Goal: Navigation & Orientation: Go to known website

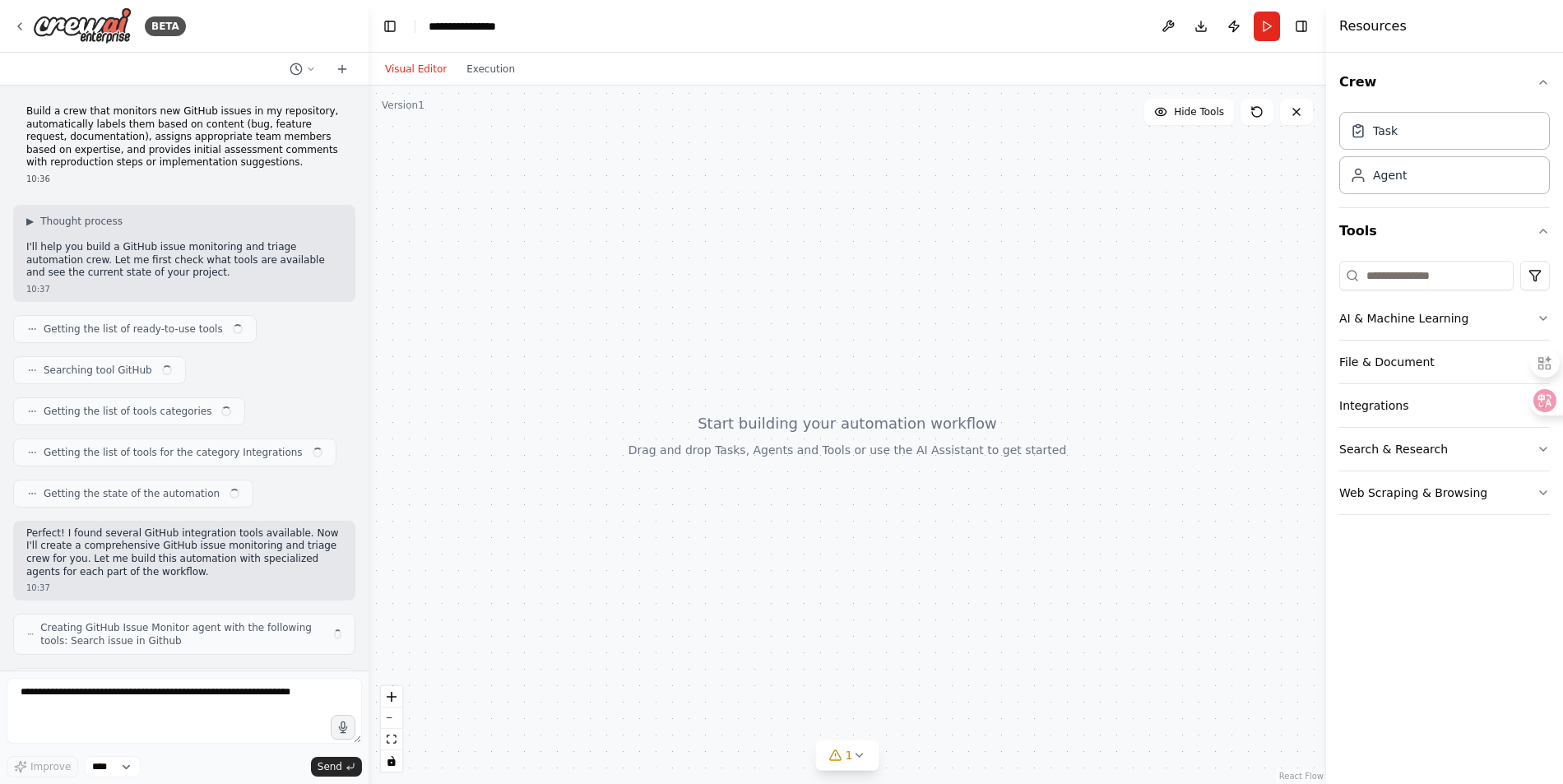
scroll to position [1188, 0]
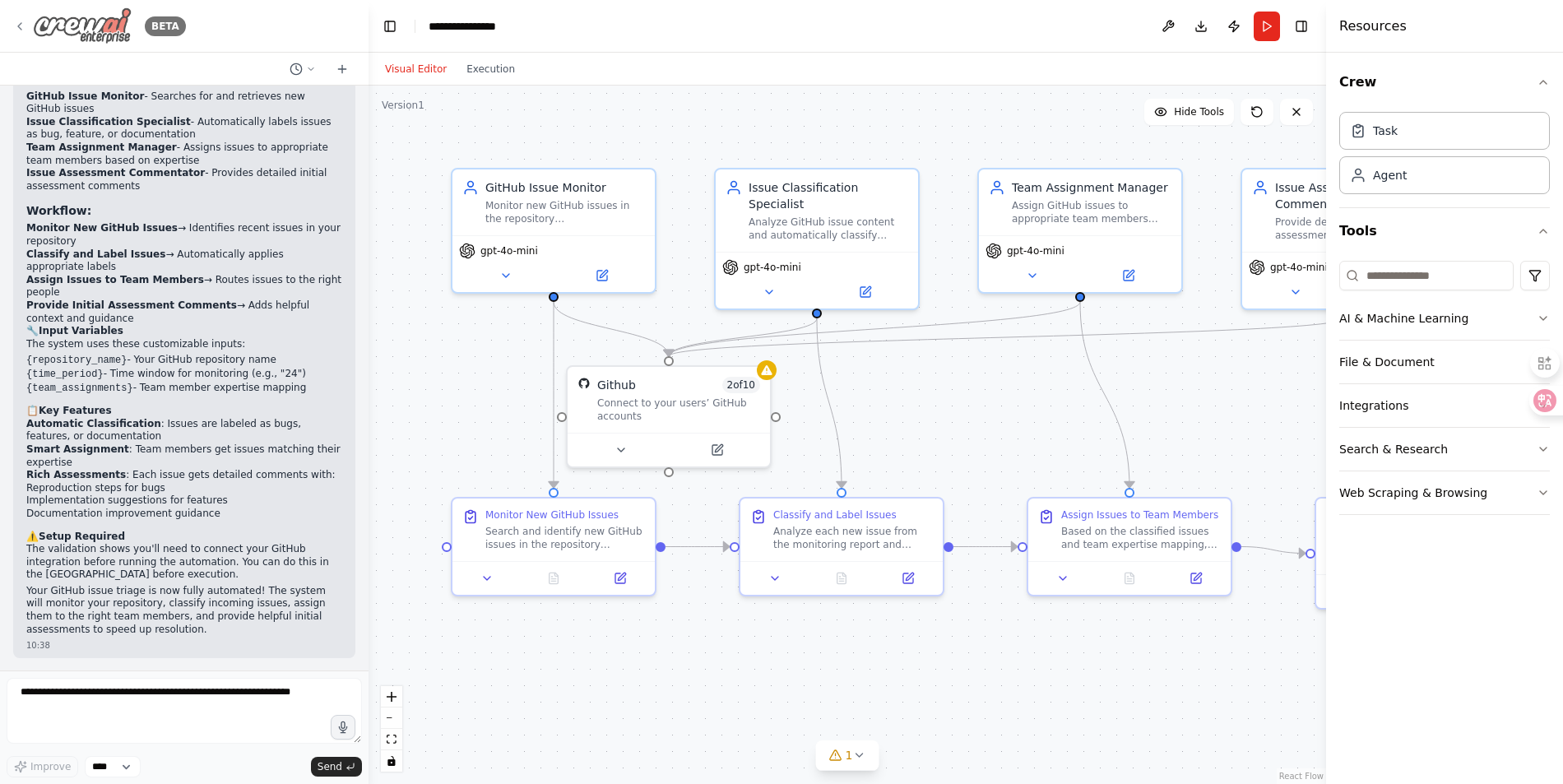
click at [23, 27] on icon at bounding box center [19, 26] width 13 height 13
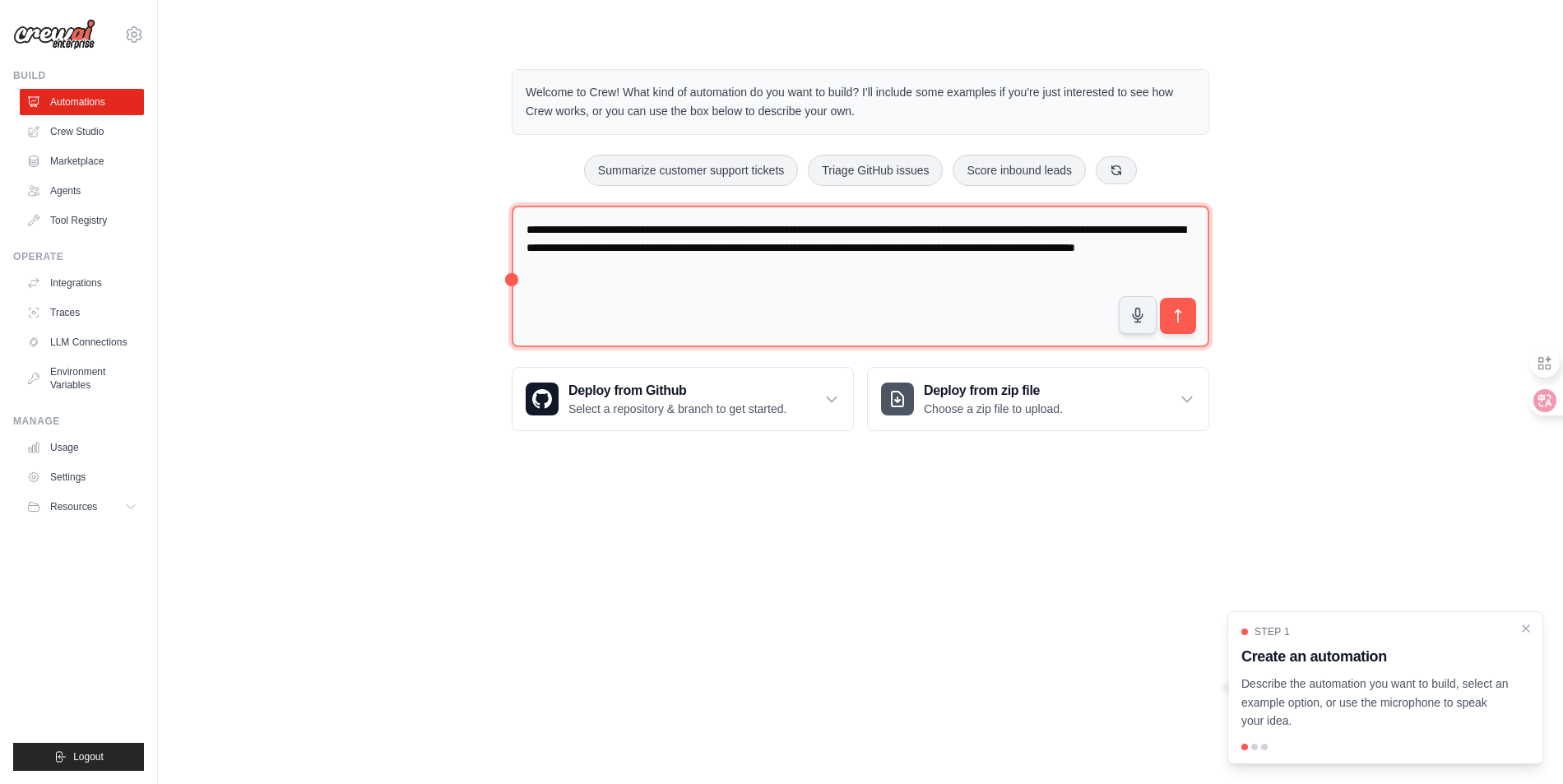
click at [757, 303] on textarea "**********" at bounding box center [860, 276] width 698 height 142
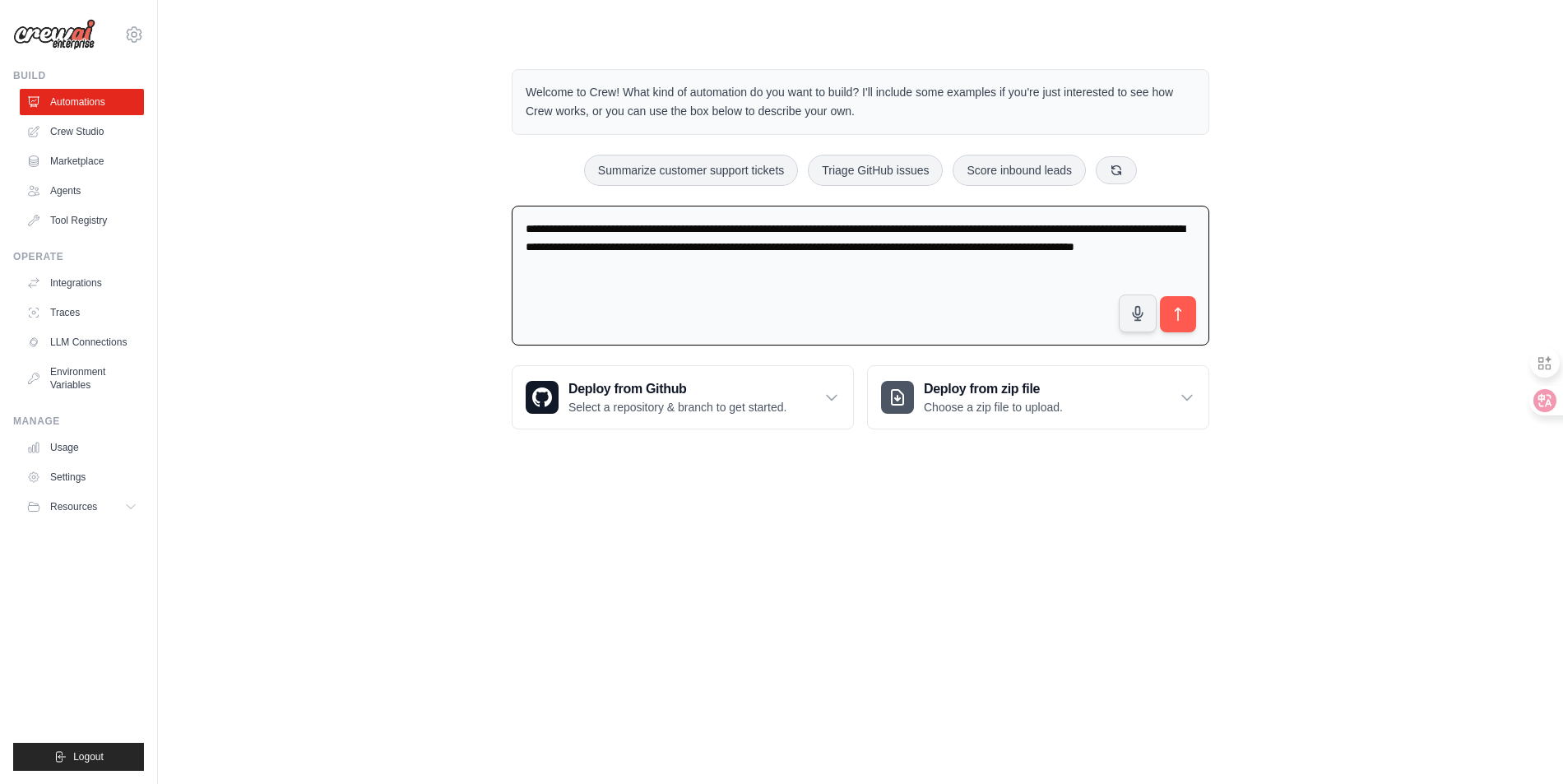
click at [808, 521] on body "[EMAIL_ADDRESS][DOMAIN_NAME] Settings Build Automations Crew Studio" at bounding box center [782, 392] width 1563 height 784
click at [99, 565] on ul "Build Automations Crew Studio Marketplace Agents" at bounding box center [78, 420] width 131 height 702
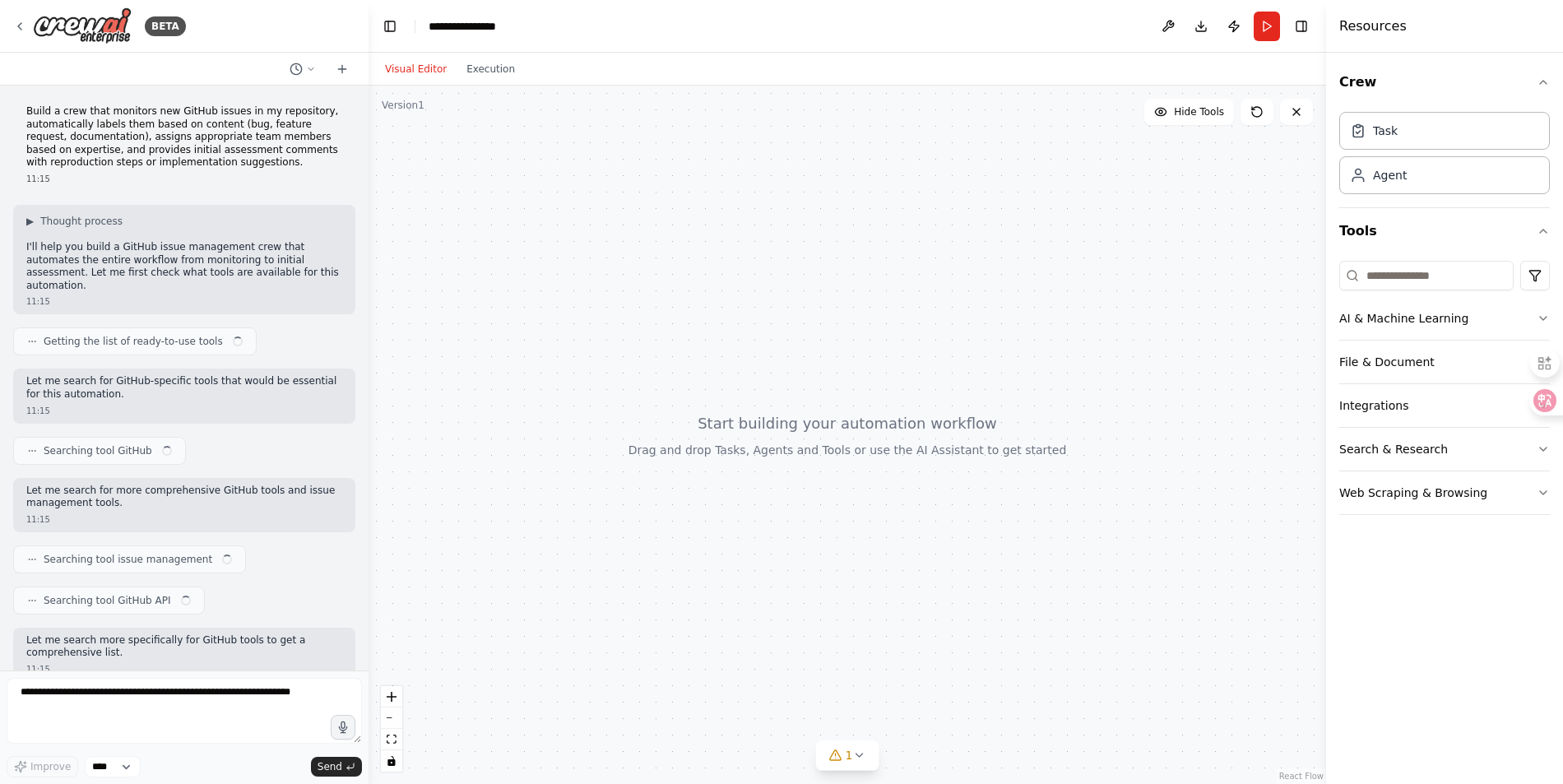
scroll to position [1525, 0]
